Goal: Task Accomplishment & Management: Complete application form

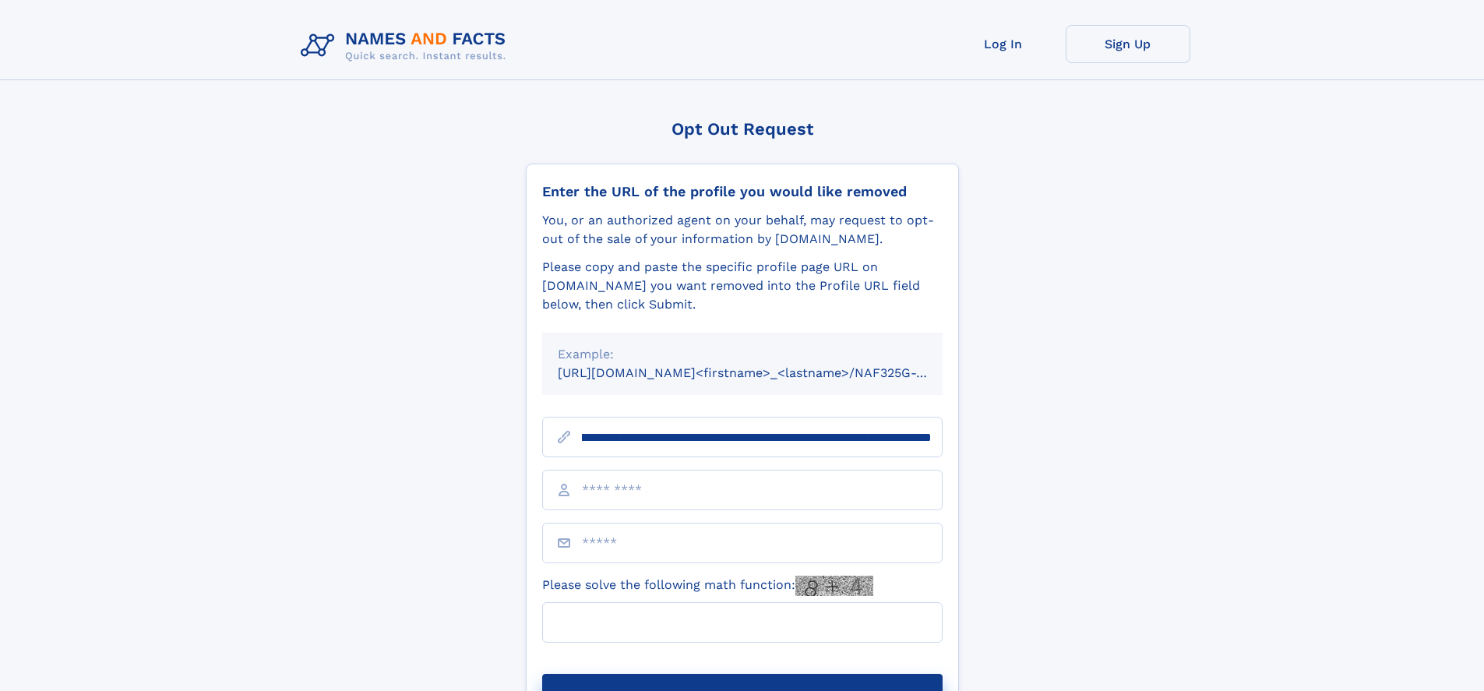
scroll to position [0, 181]
type input "**********"
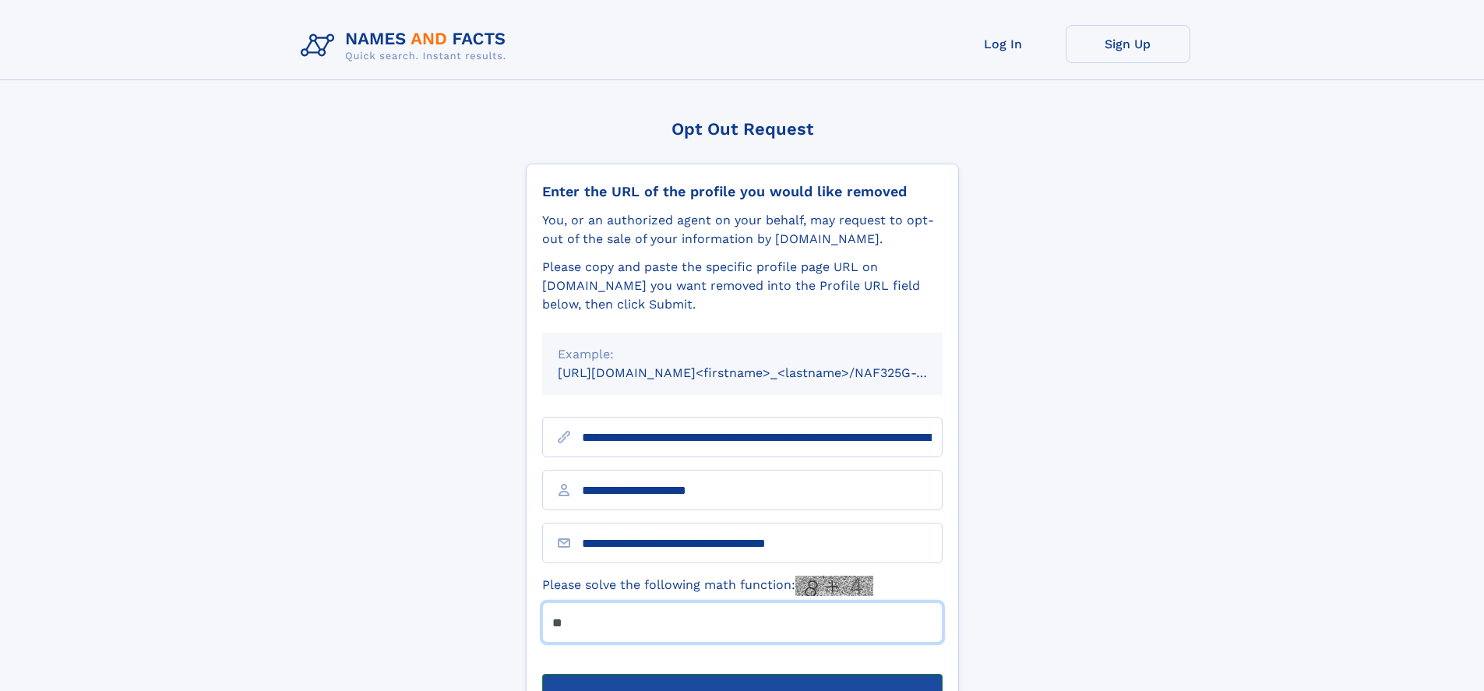
type input "**"
click at [742, 674] on button "Submit Opt Out Request" at bounding box center [742, 699] width 400 height 50
